Goal: Information Seeking & Learning: Learn about a topic

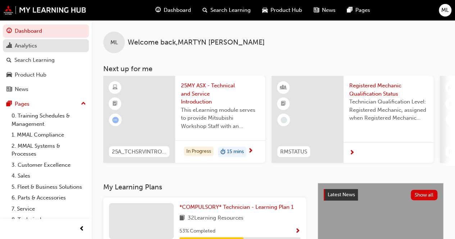
click at [39, 48] on div "Analytics" at bounding box center [45, 45] width 79 height 9
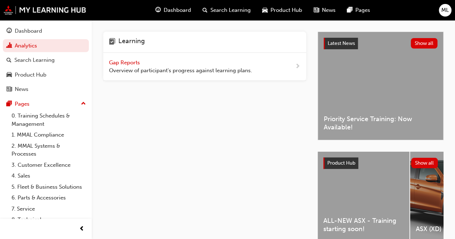
click at [133, 63] on span "Gap Reports" at bounding box center [125, 62] width 32 height 6
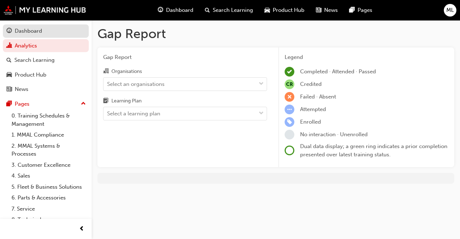
click at [51, 35] on div "Dashboard" at bounding box center [45, 31] width 79 height 9
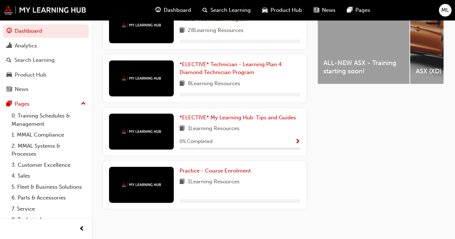
scroll to position [316, 0]
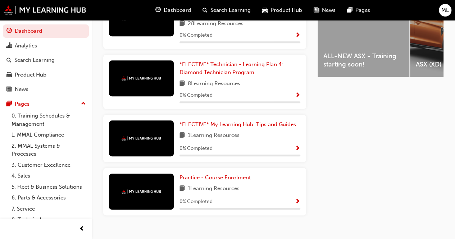
click at [370, 147] on div "Latest News Show all Priority Service Training: Now Available! Product Hub Show…" at bounding box center [381, 49] width 126 height 365
click at [81, 225] on span "prev-icon" at bounding box center [81, 229] width 5 height 9
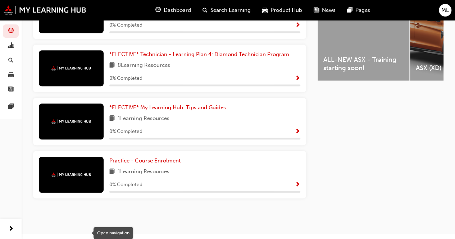
scroll to position [309, 0]
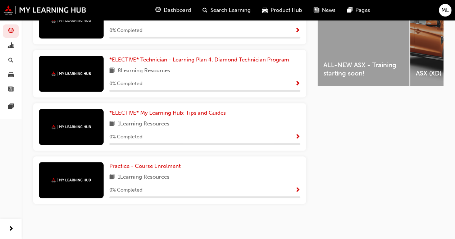
click at [180, 9] on span "Dashboard" at bounding box center [177, 10] width 27 height 8
click at [174, 10] on span "Dashboard" at bounding box center [177, 10] width 27 height 8
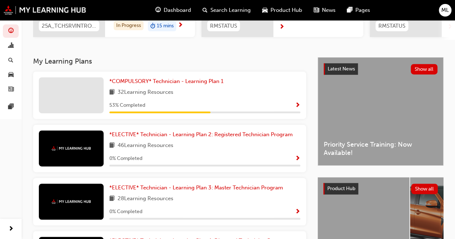
scroll to position [0, 0]
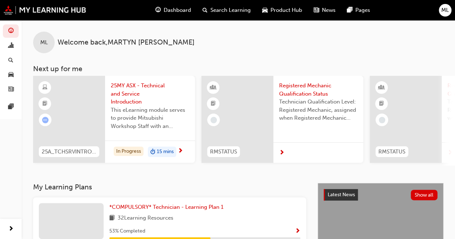
click at [177, 10] on span "Dashboard" at bounding box center [177, 10] width 27 height 8
click at [73, 14] on img at bounding box center [45, 9] width 83 height 9
click at [444, 11] on span "ML" at bounding box center [445, 10] width 8 height 8
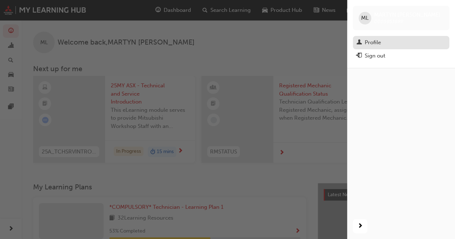
click at [380, 41] on div "Profile" at bounding box center [373, 42] width 16 height 8
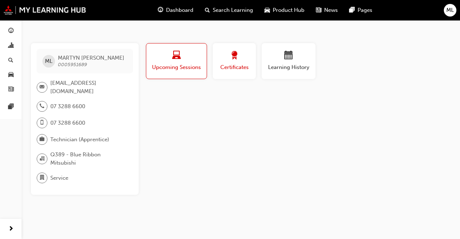
click at [241, 71] on span "Certificates" at bounding box center [234, 67] width 32 height 8
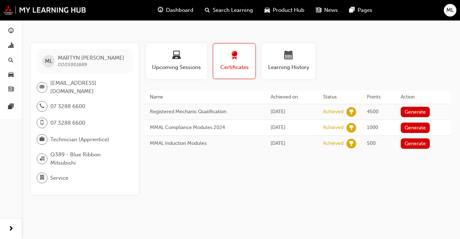
click at [215, 117] on td "Registered Mechanic Qualification" at bounding box center [205, 112] width 121 height 16
click at [62, 174] on span "Service" at bounding box center [59, 178] width 18 height 8
click at [45, 174] on div at bounding box center [42, 178] width 11 height 11
click at [45, 150] on div "ML MARTYN LEONARD 0005951689 martyn@blueribbonmotors.com.au 07 3288 6600 07 328…" at bounding box center [85, 119] width 108 height 152
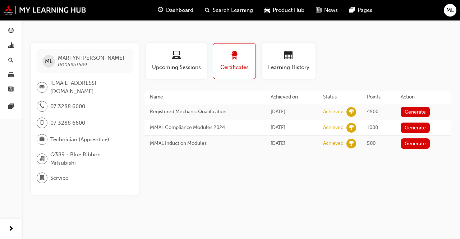
click at [44, 156] on span "organisation-icon" at bounding box center [42, 158] width 5 height 9
click at [44, 141] on span "briefcase-icon" at bounding box center [42, 139] width 5 height 9
click at [10, 105] on span "pages-icon" at bounding box center [10, 107] width 5 height 6
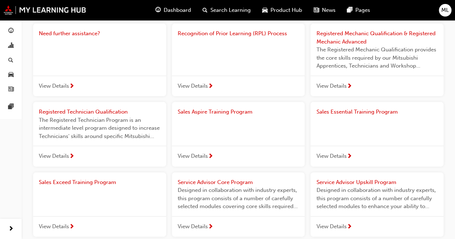
scroll to position [701, 0]
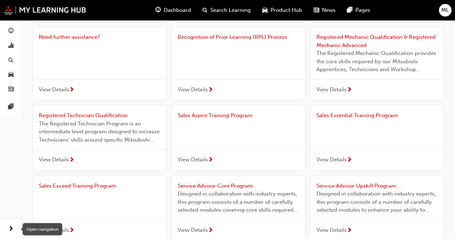
click at [15, 227] on div "button" at bounding box center [11, 229] width 14 height 14
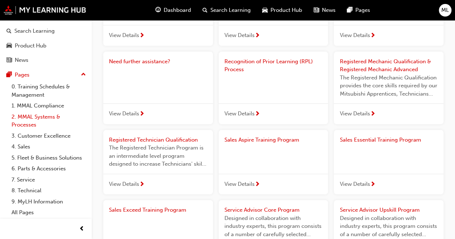
scroll to position [0, 0]
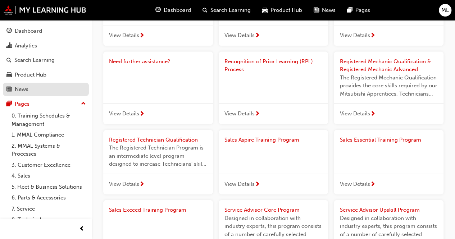
click at [12, 86] on span "news-icon" at bounding box center [8, 89] width 5 height 6
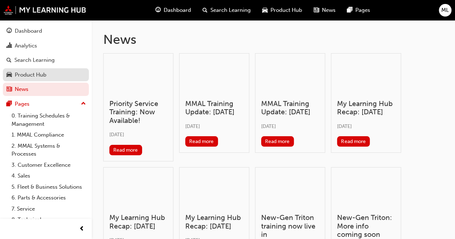
click at [38, 77] on div "Product Hub" at bounding box center [31, 75] width 32 height 8
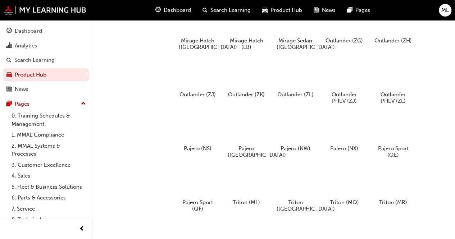
scroll to position [354, 0]
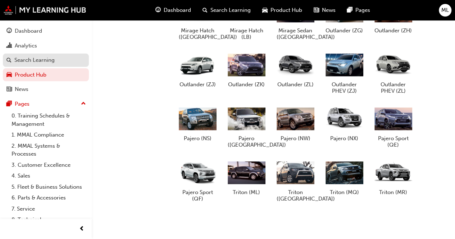
click at [28, 61] on div "Search Learning" at bounding box center [34, 60] width 40 height 8
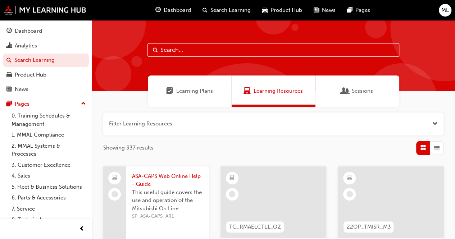
click at [193, 94] on span "Learning Plans" at bounding box center [194, 91] width 37 height 8
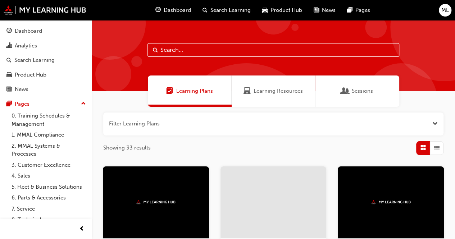
click at [342, 81] on div "Sessions" at bounding box center [357, 91] width 84 height 31
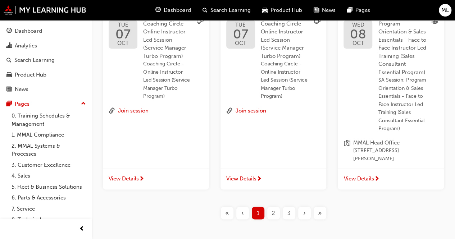
scroll to position [526, 0]
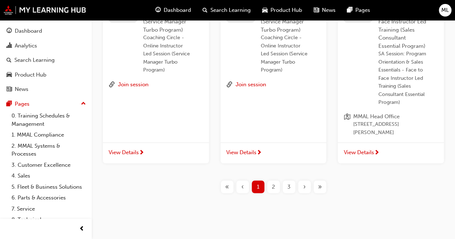
click at [270, 181] on div "2" at bounding box center [273, 187] width 13 height 13
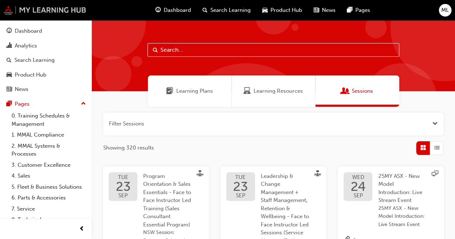
click at [64, 12] on img at bounding box center [45, 9] width 83 height 9
